Goal: Information Seeking & Learning: Compare options

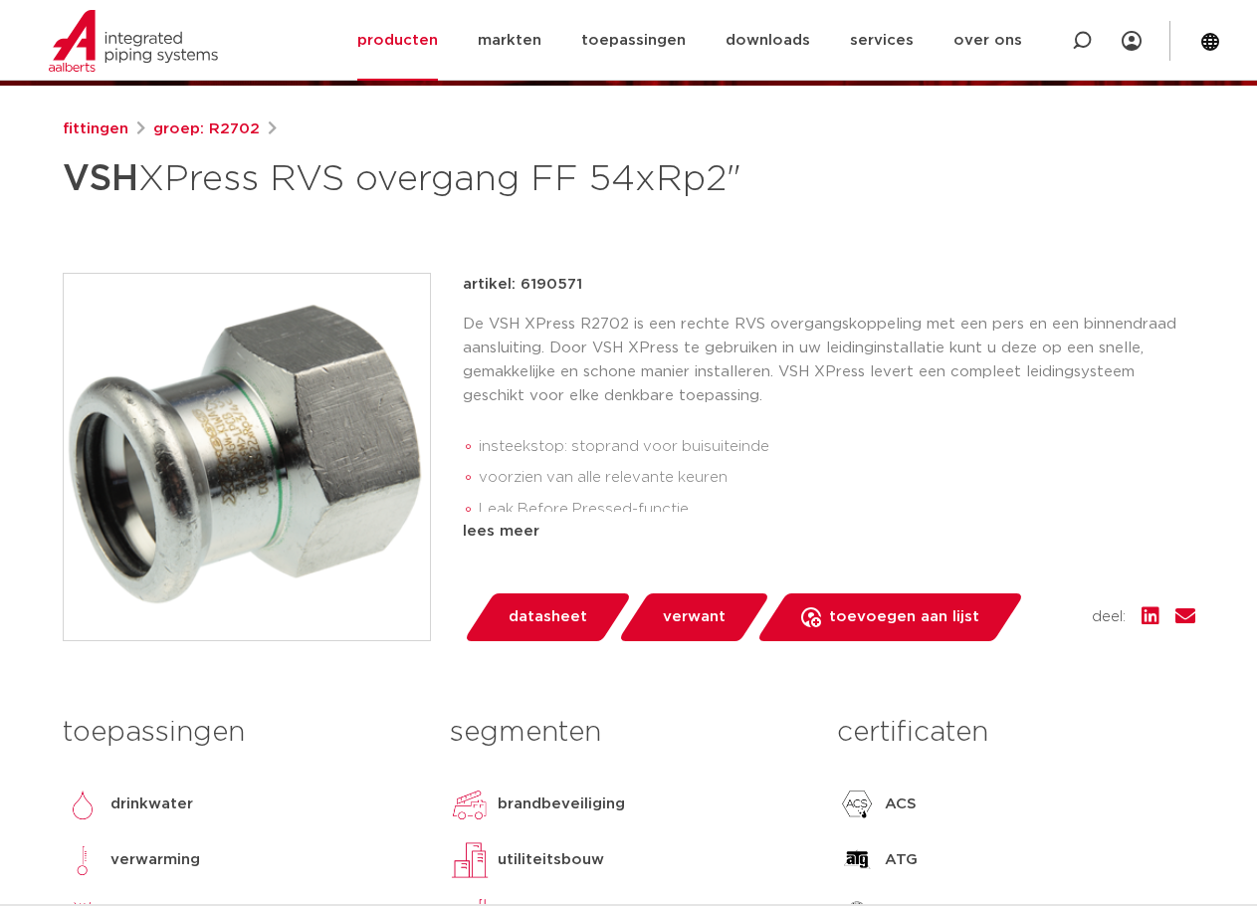
scroll to position [199, 0]
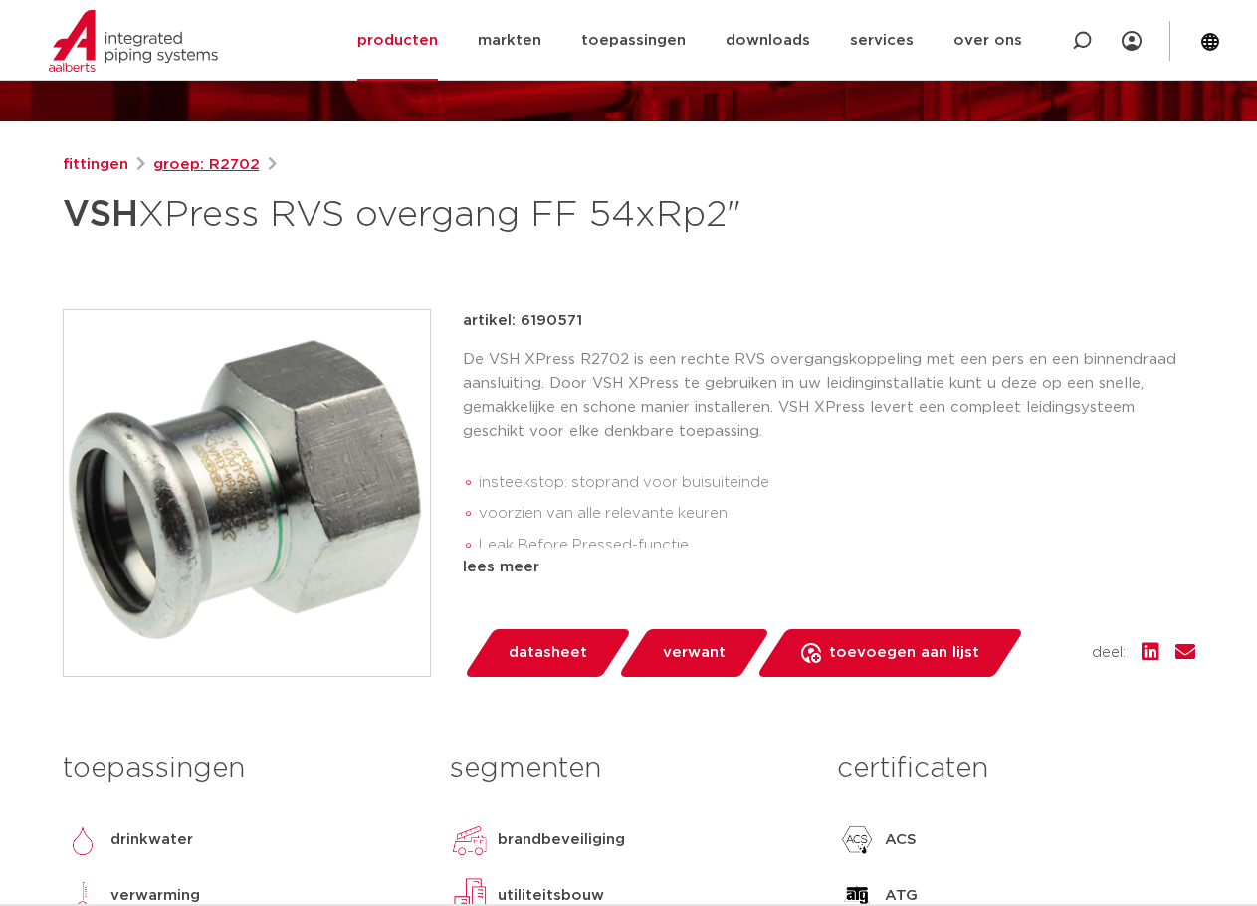
click at [185, 161] on link "groep: R2702" at bounding box center [206, 165] width 107 height 24
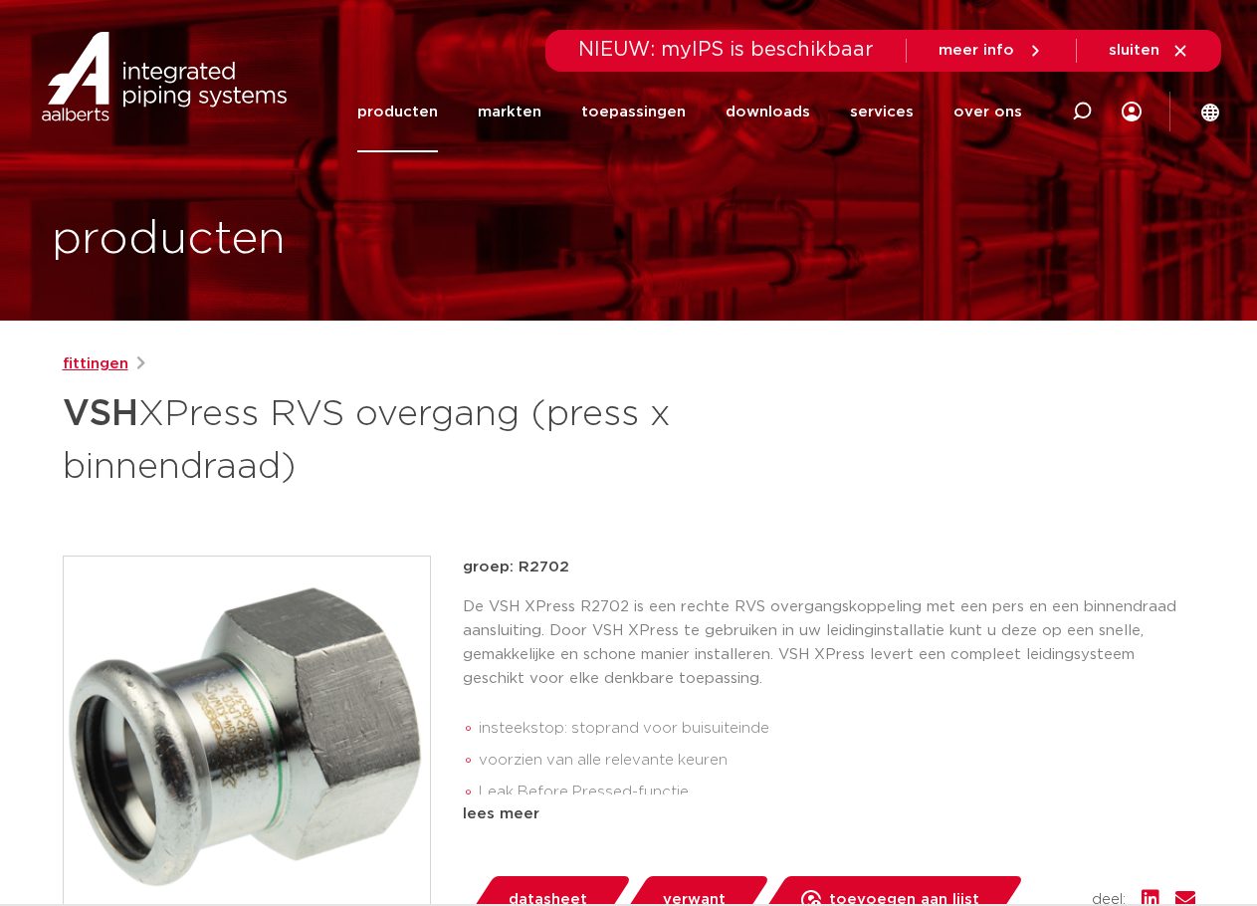
click at [89, 355] on link "fittingen" at bounding box center [96, 364] width 66 height 24
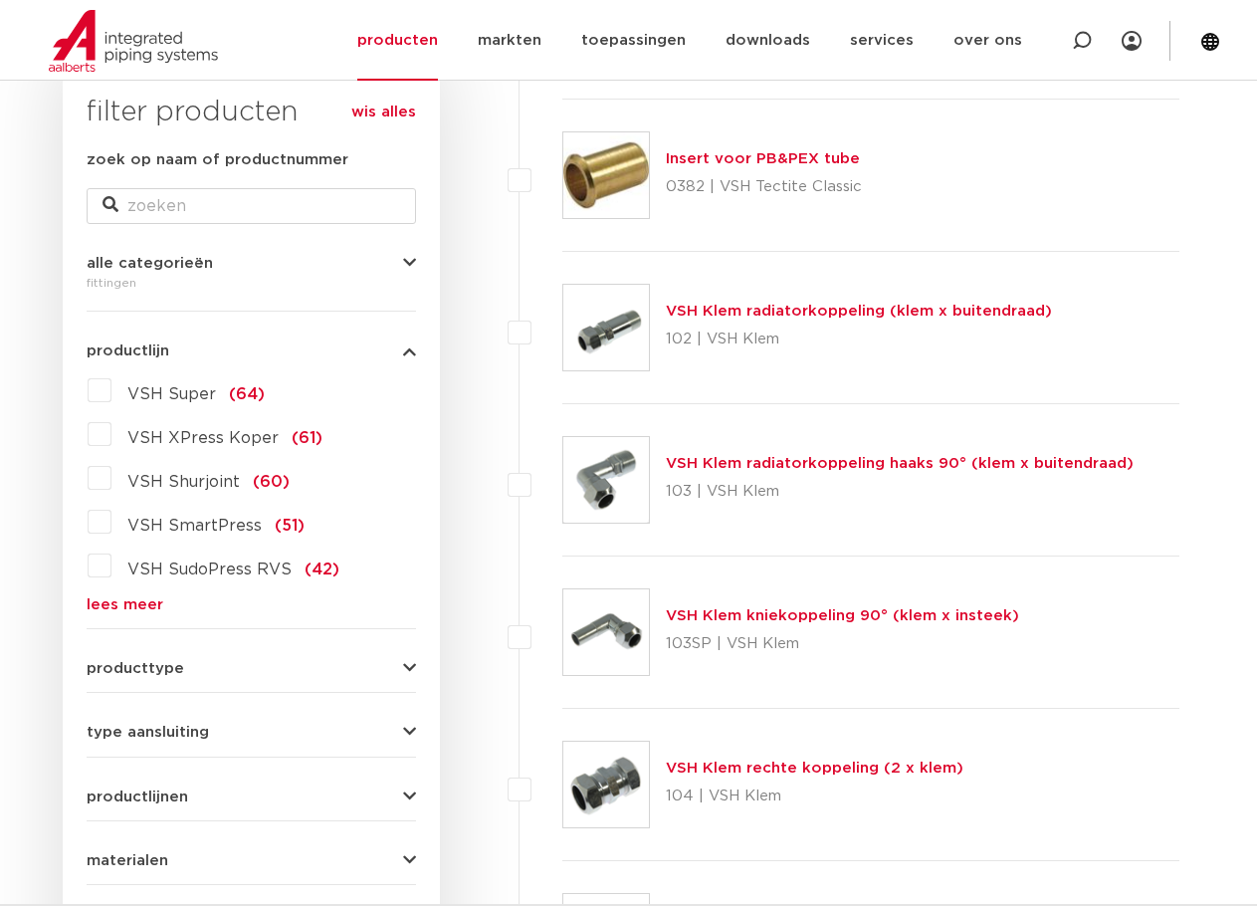
scroll to position [299, 0]
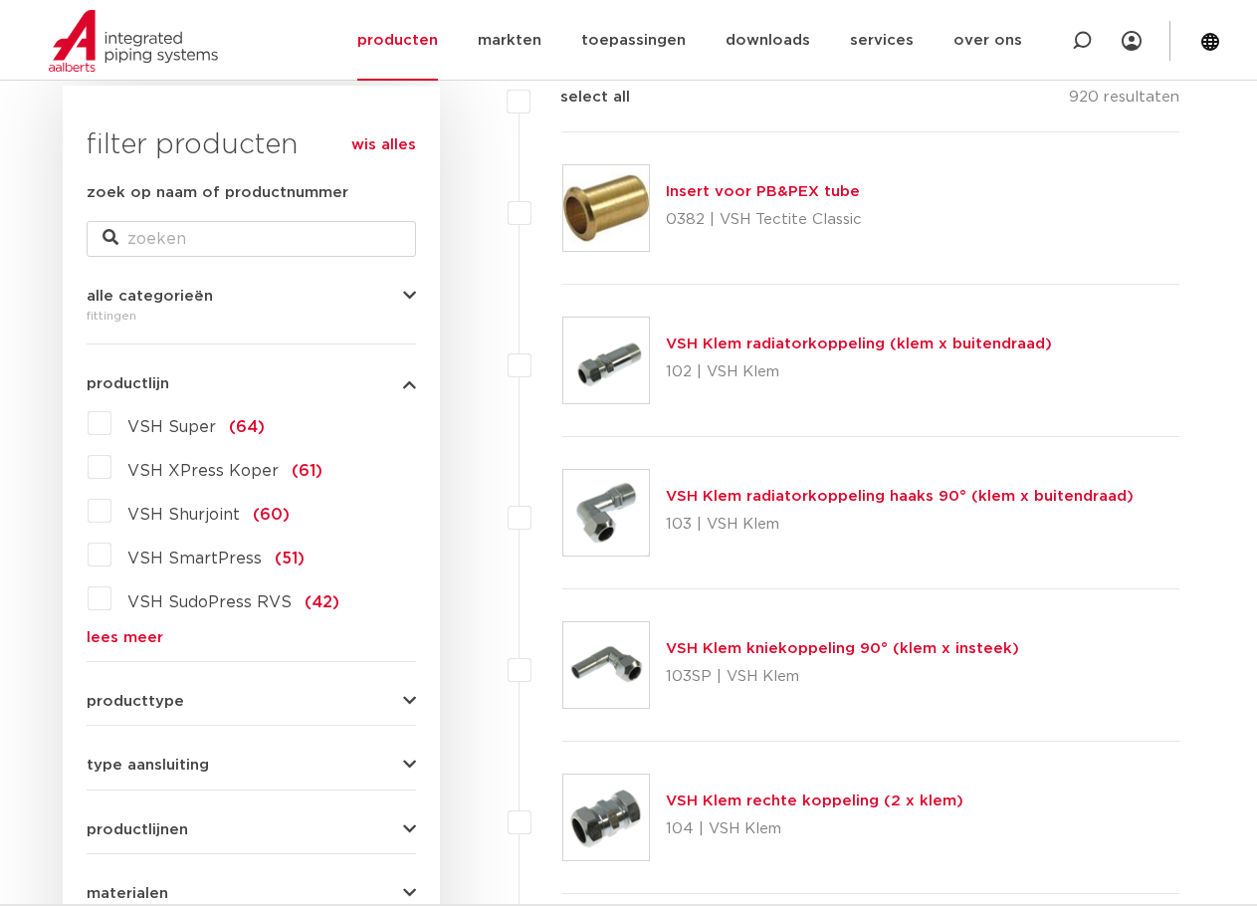
click at [142, 636] on link "lees meer" at bounding box center [251, 637] width 329 height 15
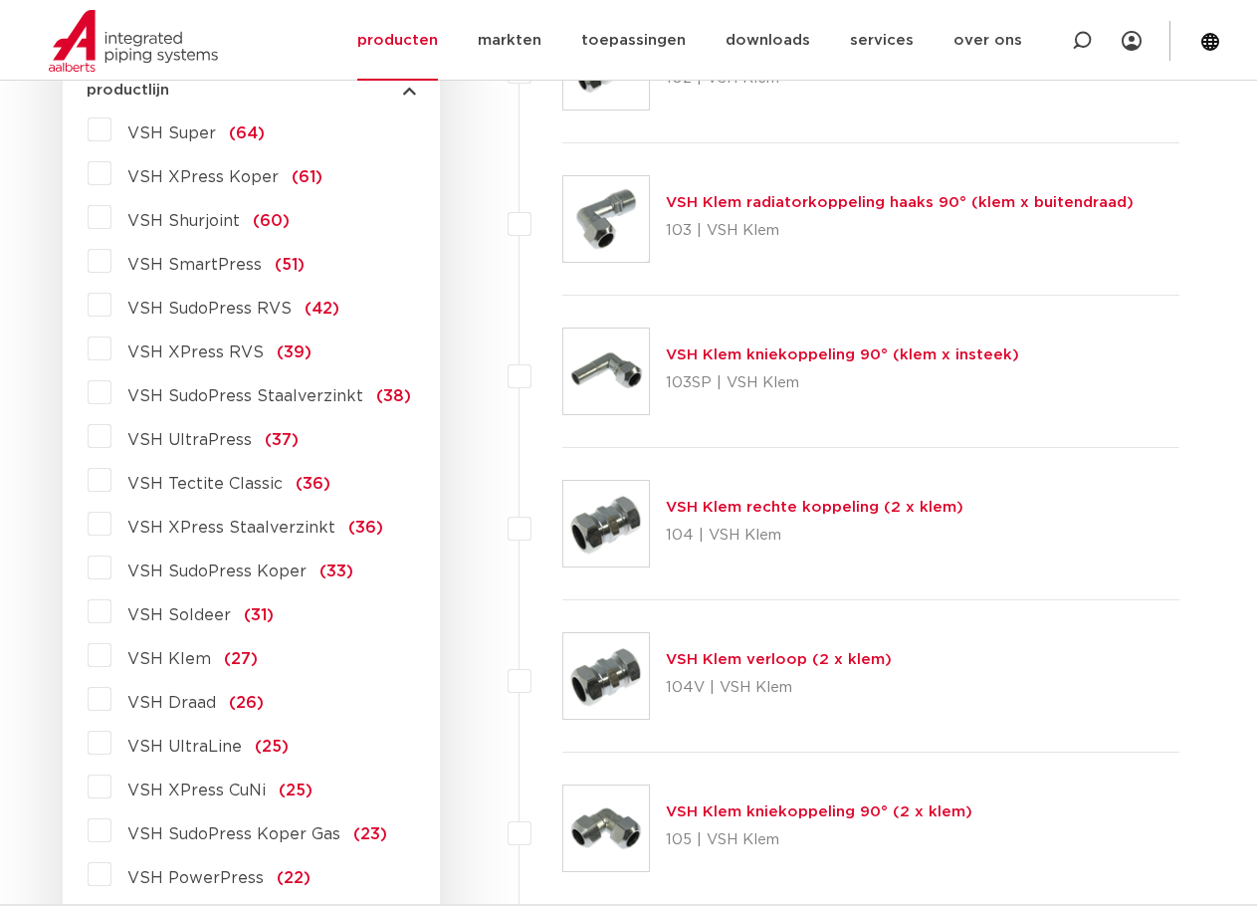
scroll to position [597, 0]
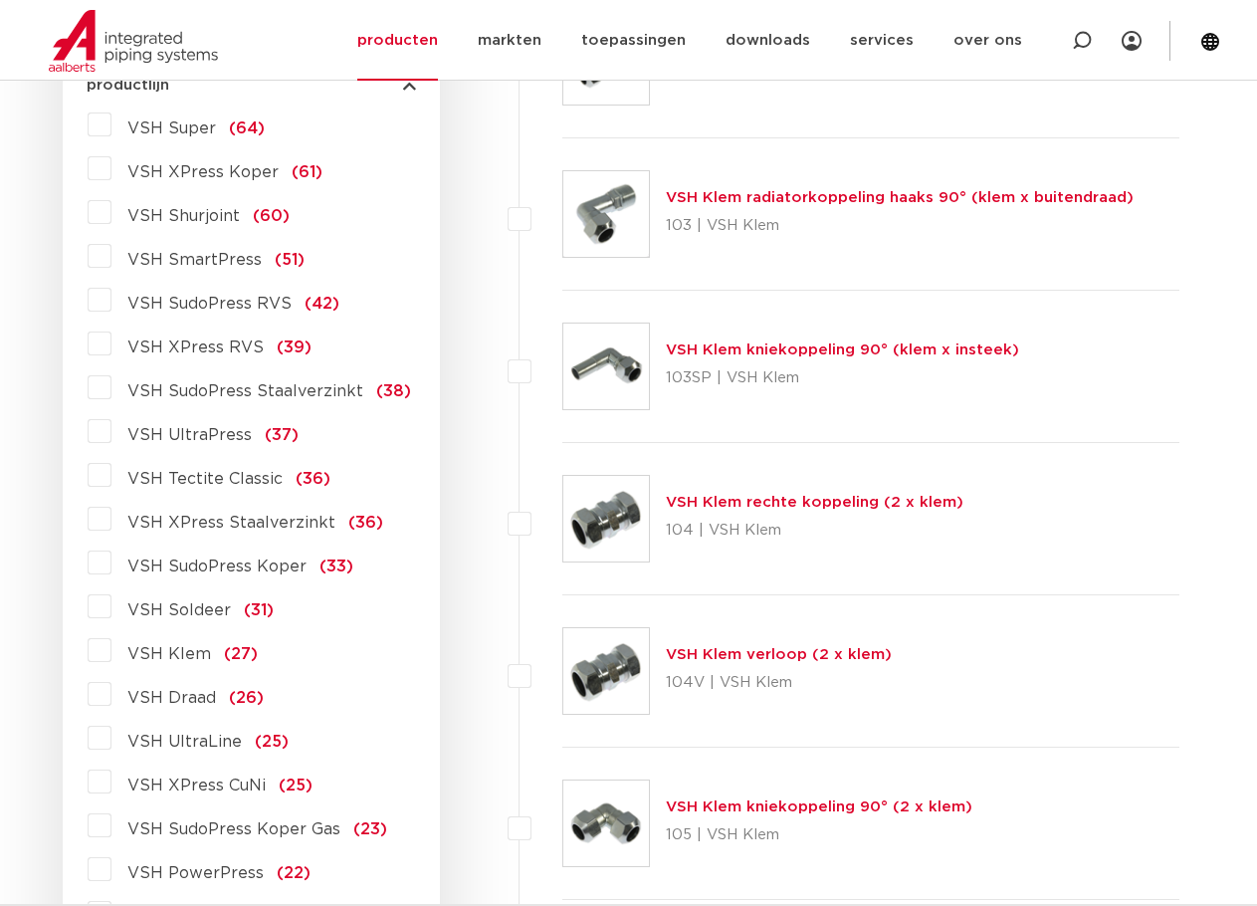
click at [111, 350] on label "VSH XPress RVS (39)" at bounding box center [211, 343] width 200 height 32
click at [0, 0] on input "VSH XPress RVS (39)" at bounding box center [0, 0] width 0 height 0
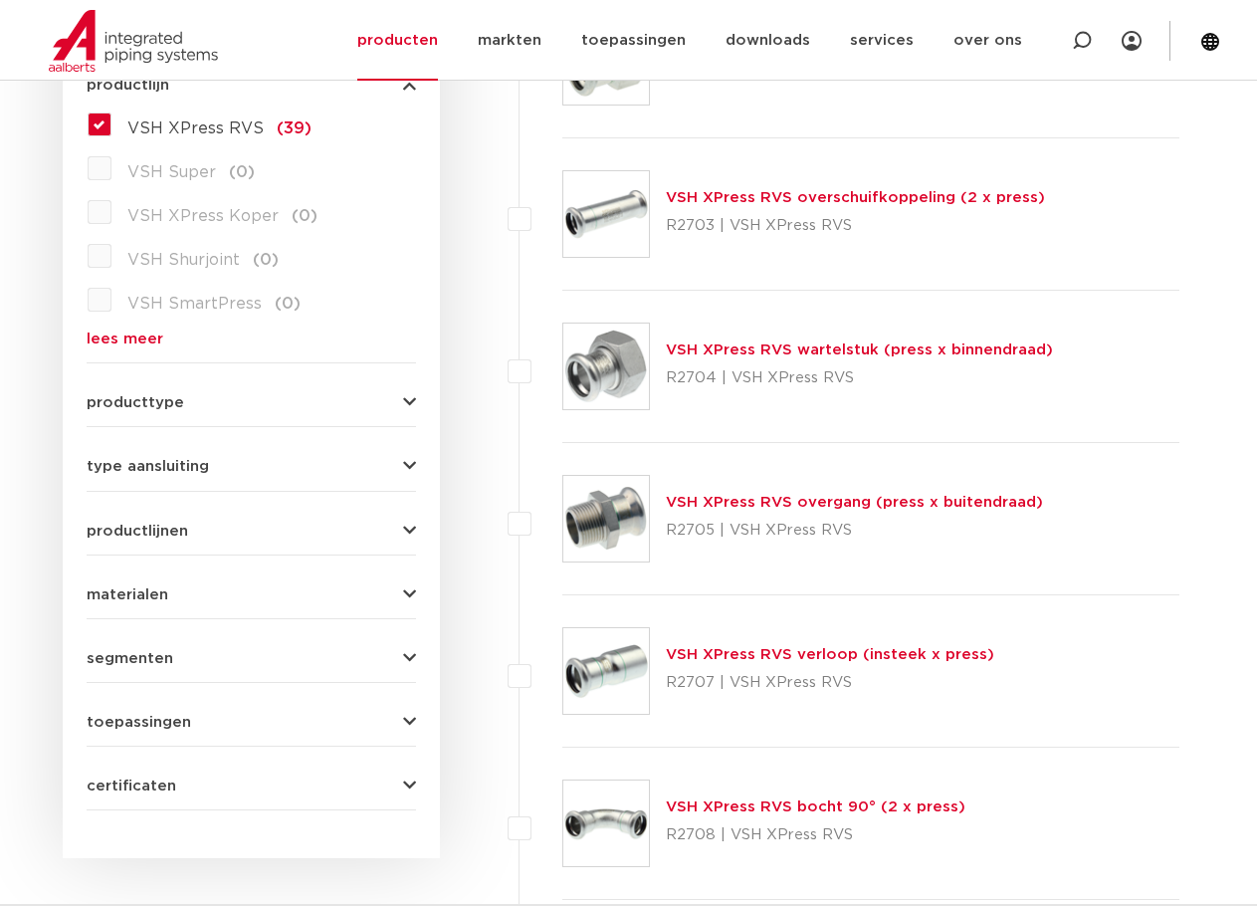
click at [732, 352] on link "VSH XPress RVS wartelstuk (press x binnendraad)" at bounding box center [859, 349] width 387 height 15
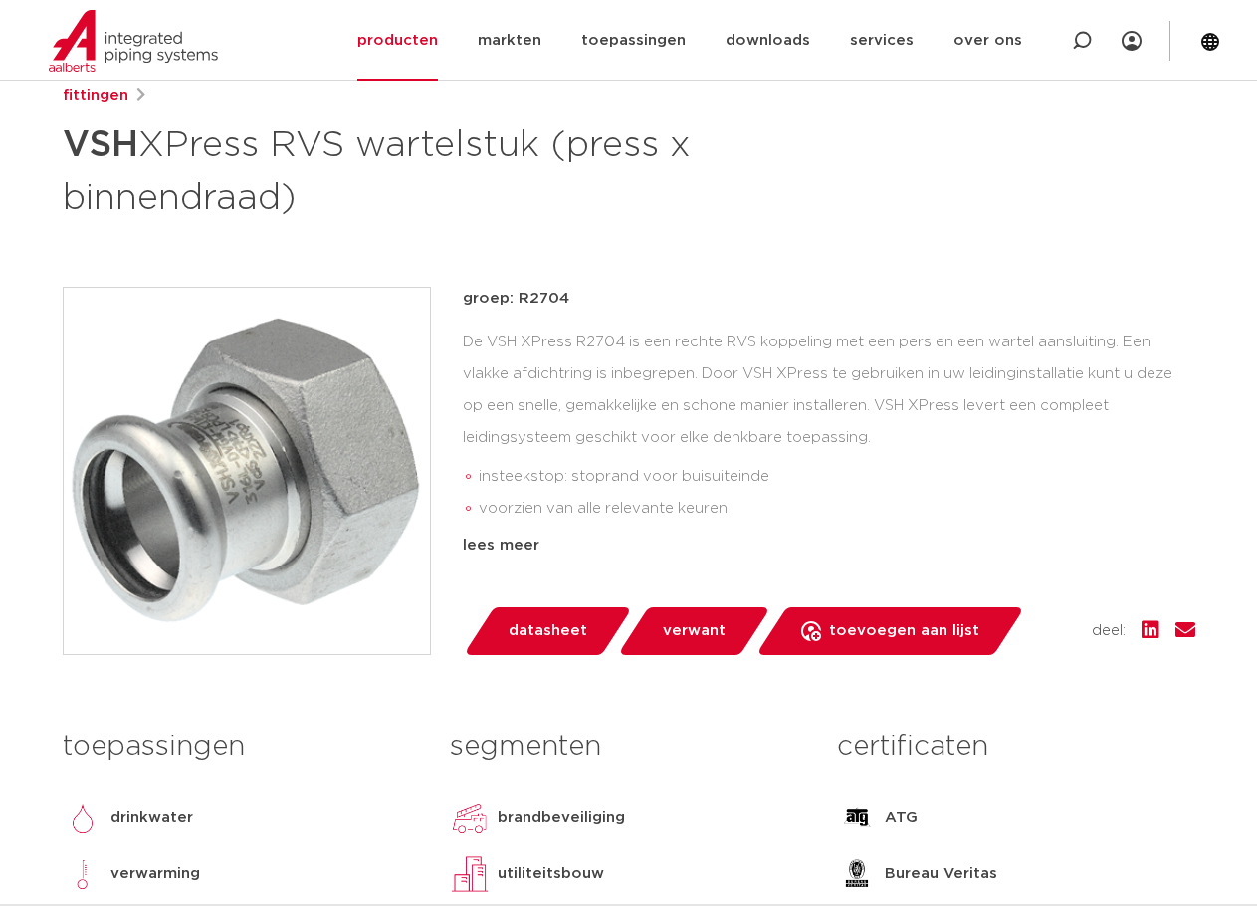
scroll to position [199, 0]
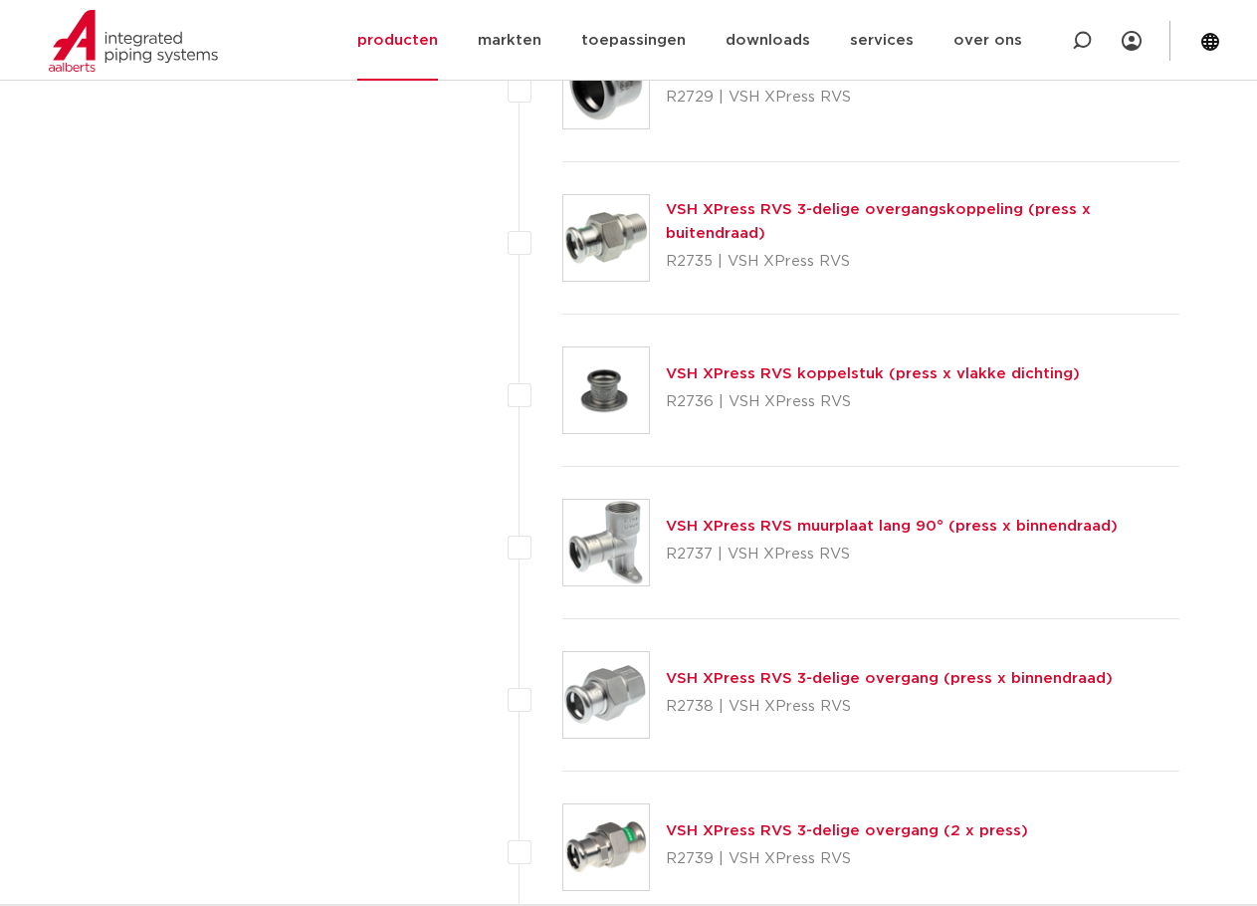
scroll to position [4081, 0]
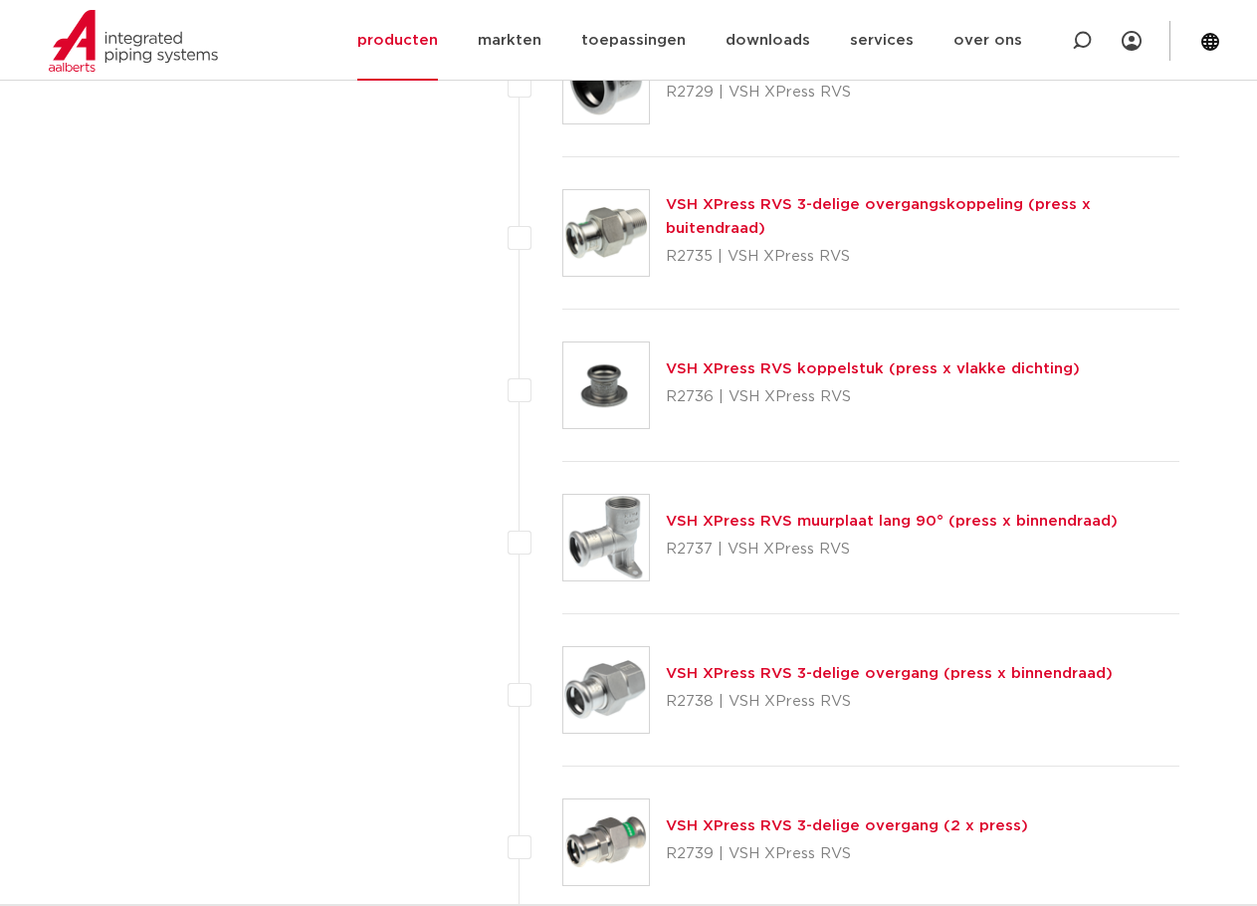
click at [706, 212] on link "VSH XPress RVS 3-delige overgangskoppeling (press x buitendraad)" at bounding box center [878, 216] width 425 height 39
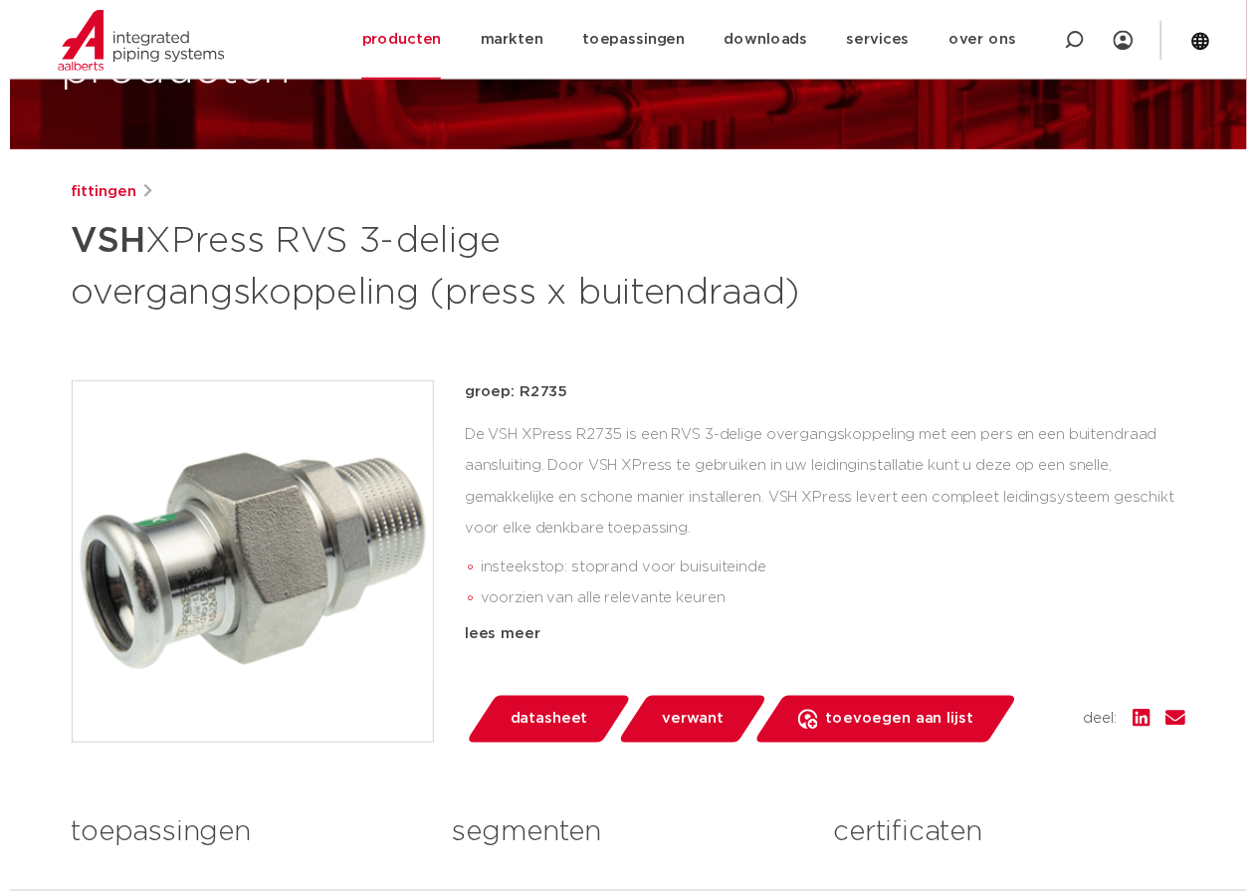
scroll to position [199, 0]
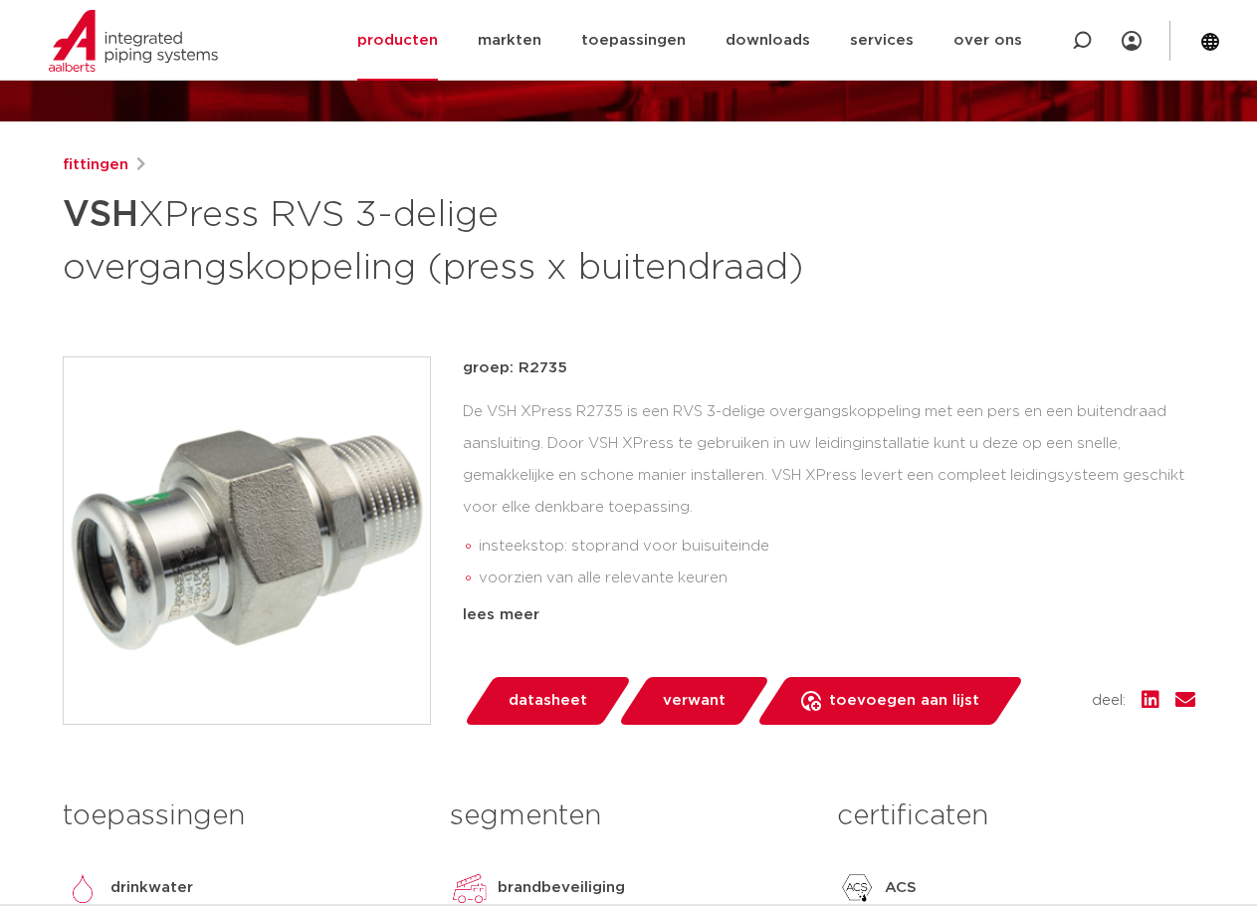
click at [538, 699] on span "datasheet" at bounding box center [548, 701] width 79 height 32
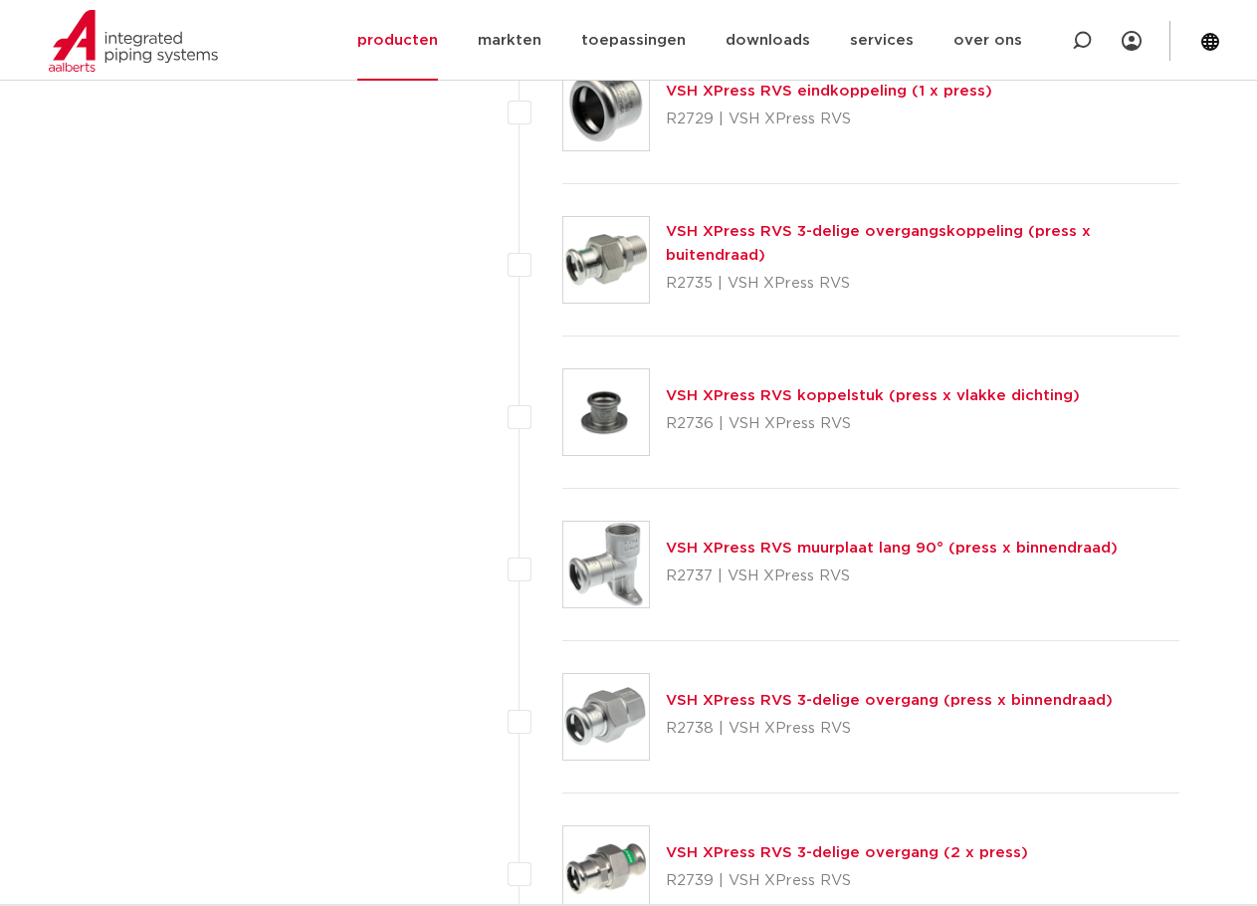
scroll to position [4081, 0]
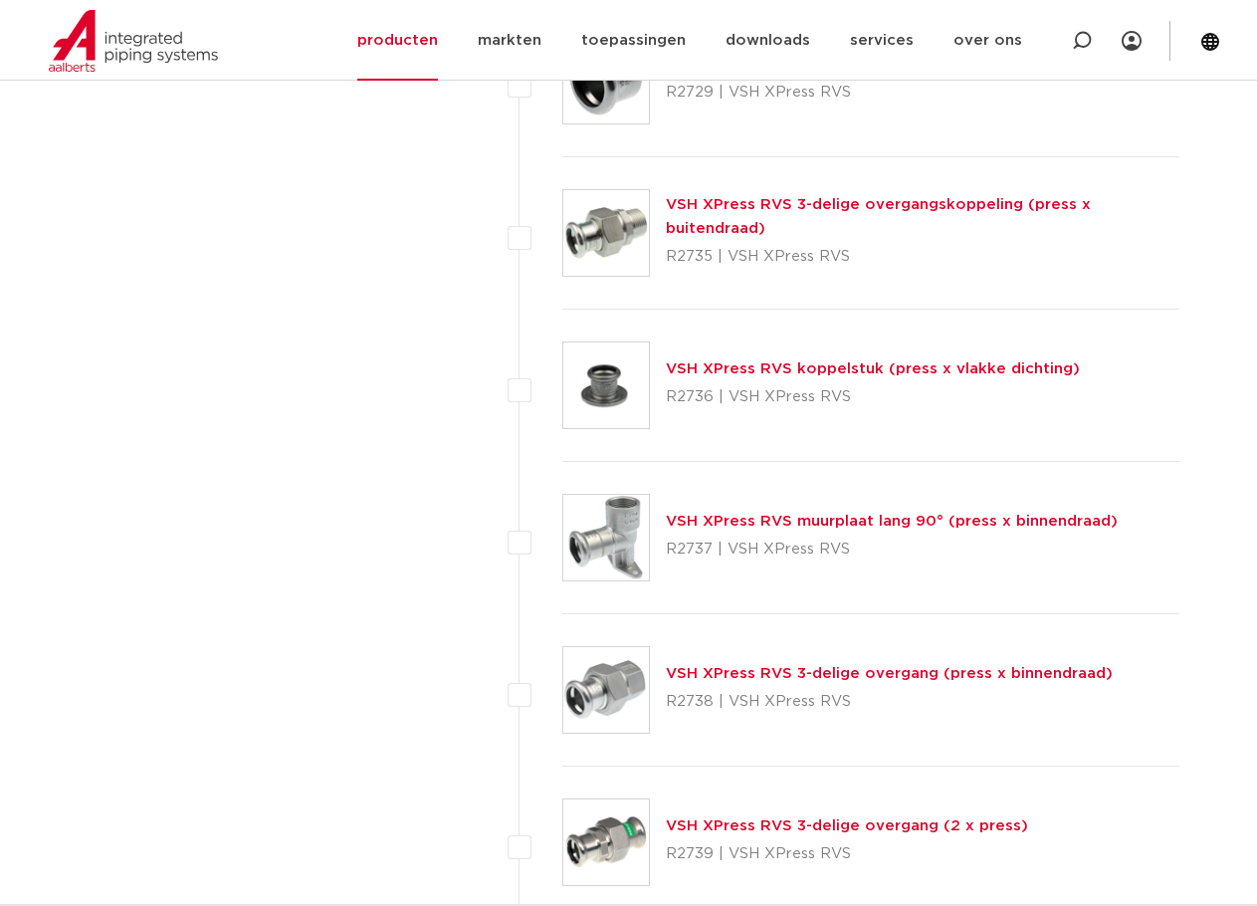
click at [745, 673] on link "VSH XPress RVS 3-delige overgang (press x binnendraad)" at bounding box center [889, 673] width 447 height 15
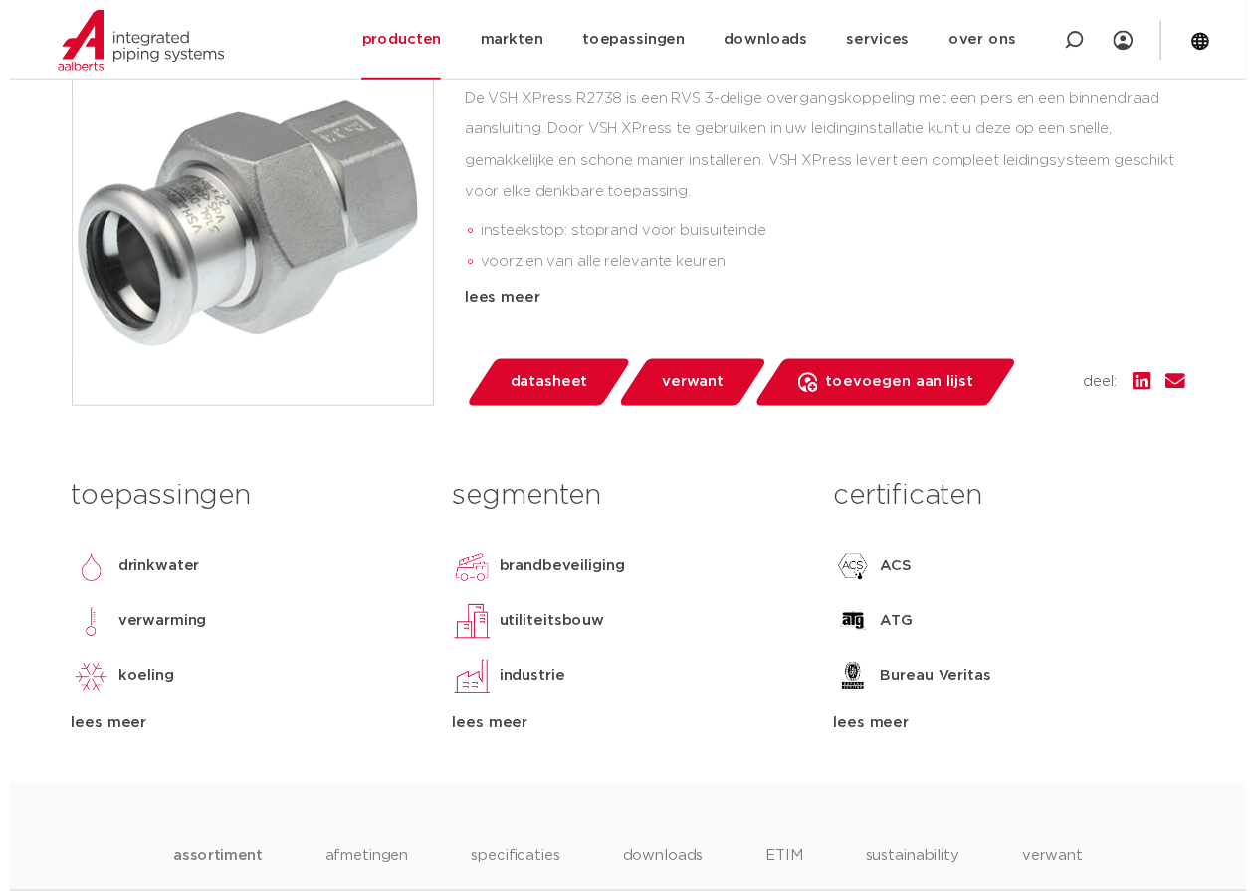
scroll to position [796, 0]
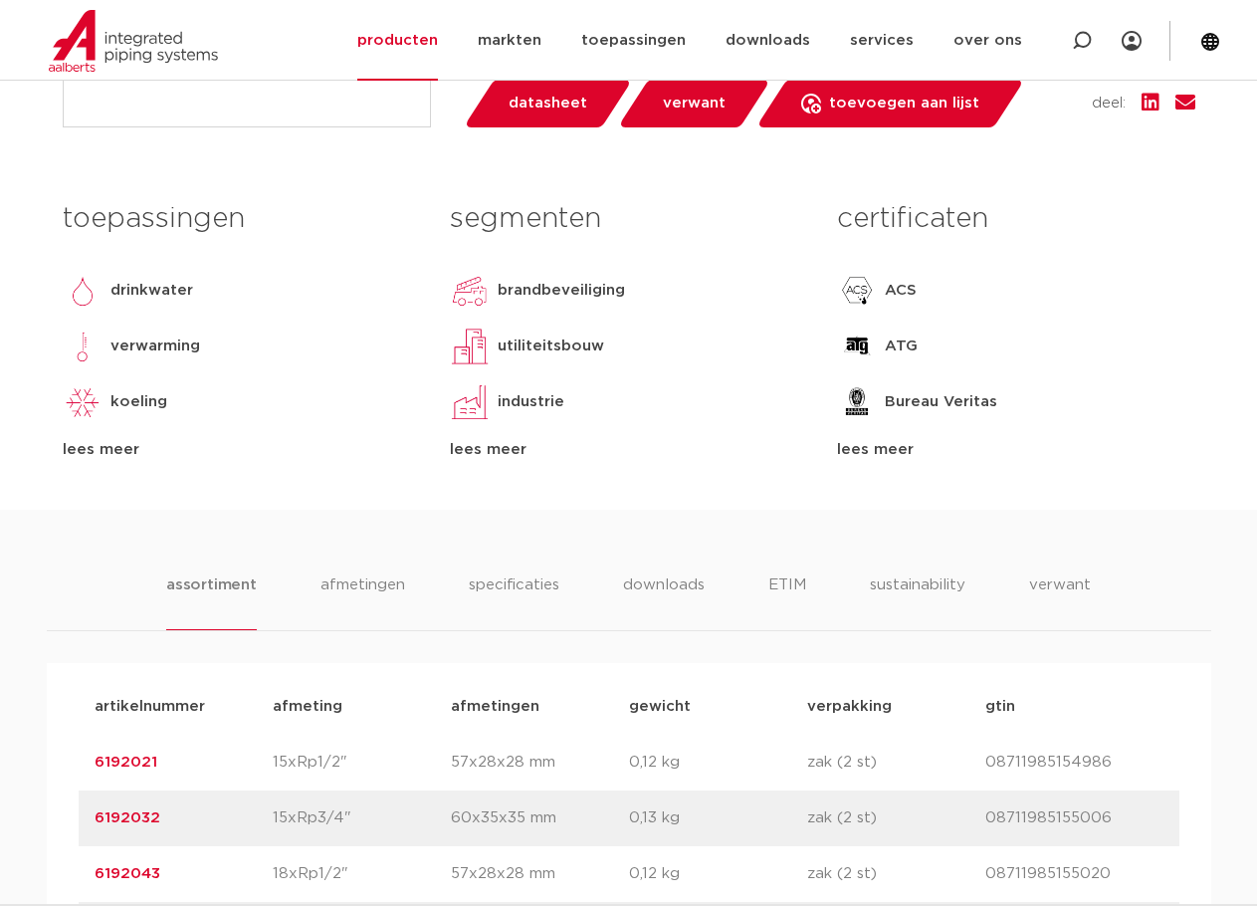
click at [567, 108] on span "datasheet" at bounding box center [548, 104] width 79 height 32
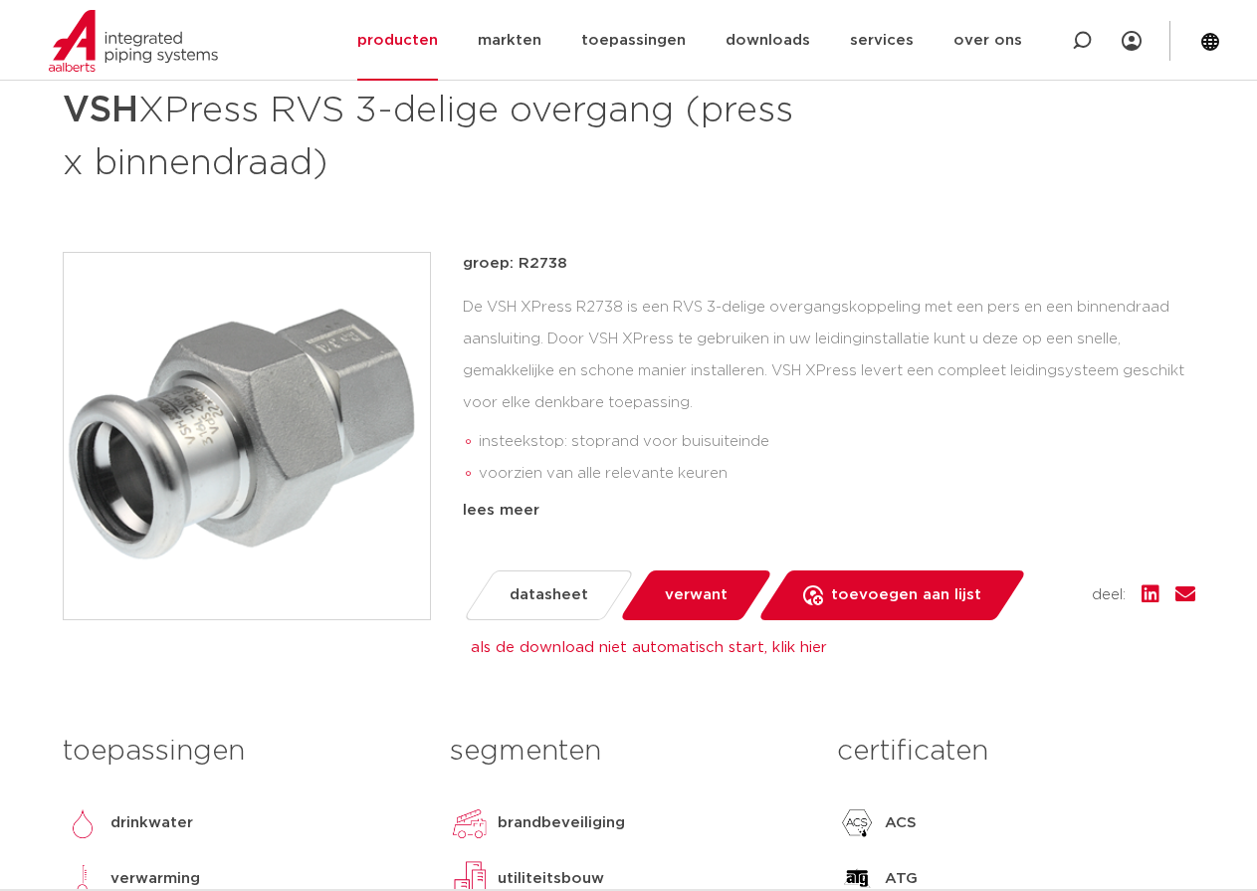
scroll to position [299, 0]
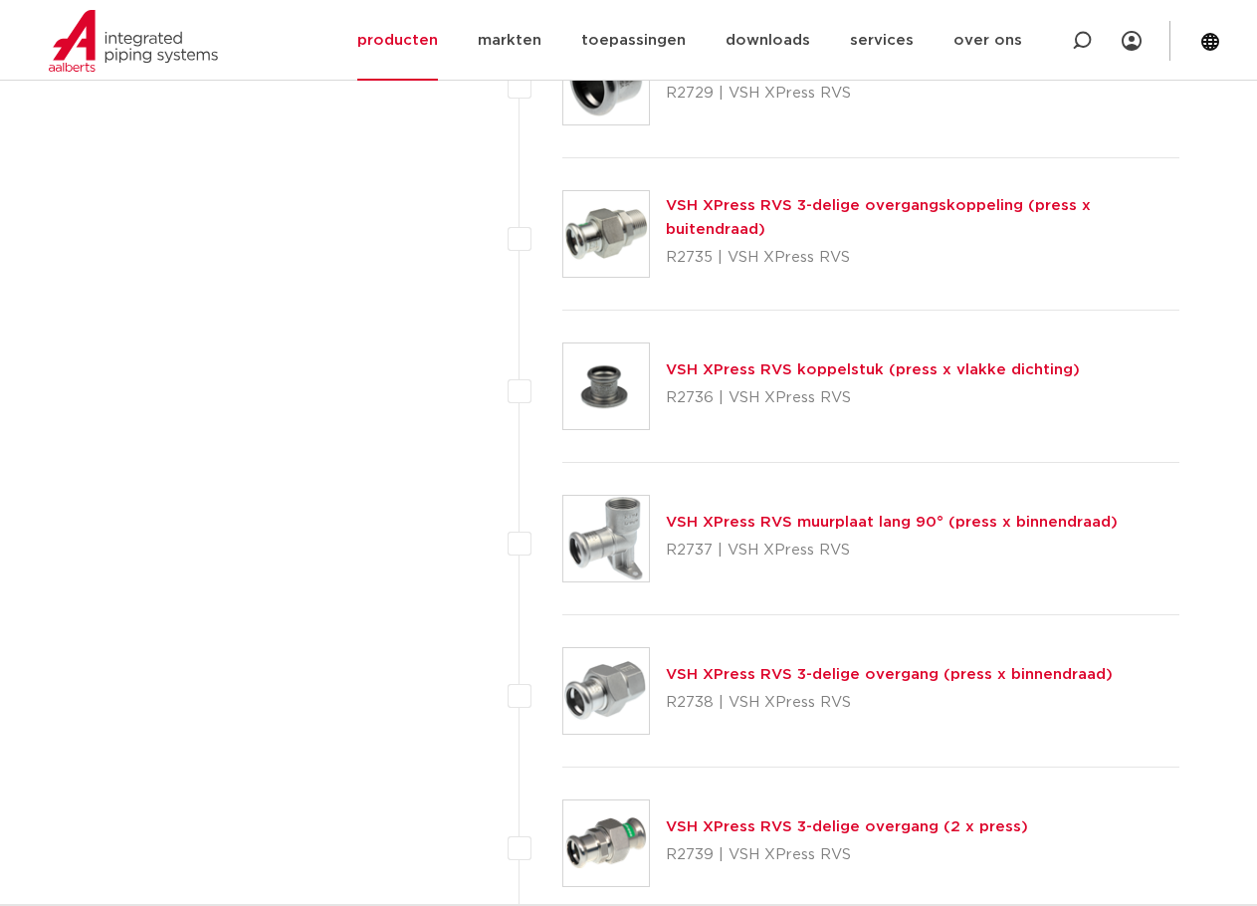
scroll to position [4081, 0]
